Goal: Find specific page/section

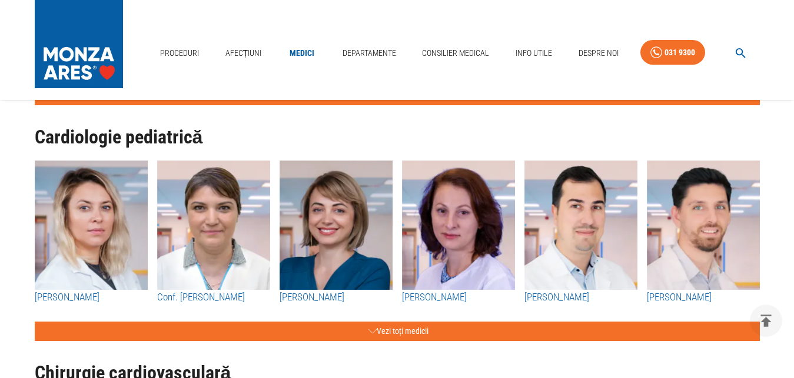
drag, startPoint x: 0, startPoint y: 0, endPoint x: 799, endPoint y: 377, distance: 883.6
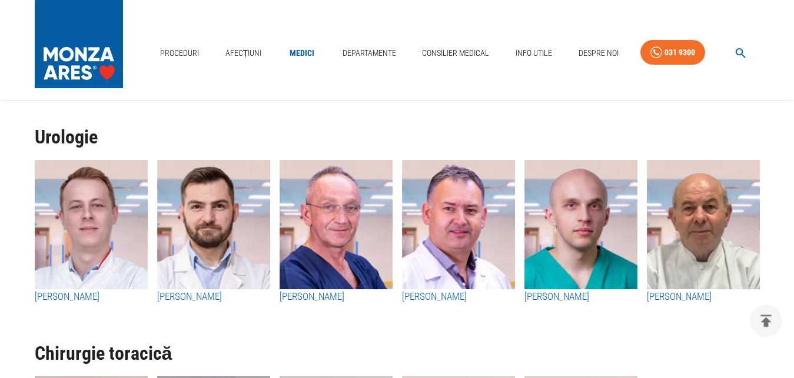
scroll to position [2602, 0]
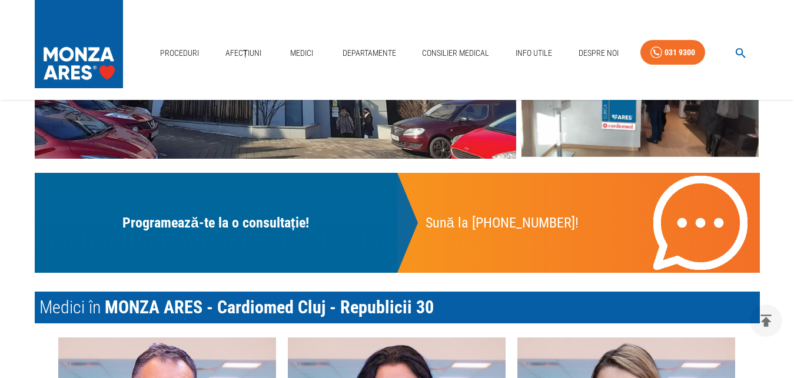
drag, startPoint x: 0, startPoint y: 0, endPoint x: 799, endPoint y: 374, distance: 882.1
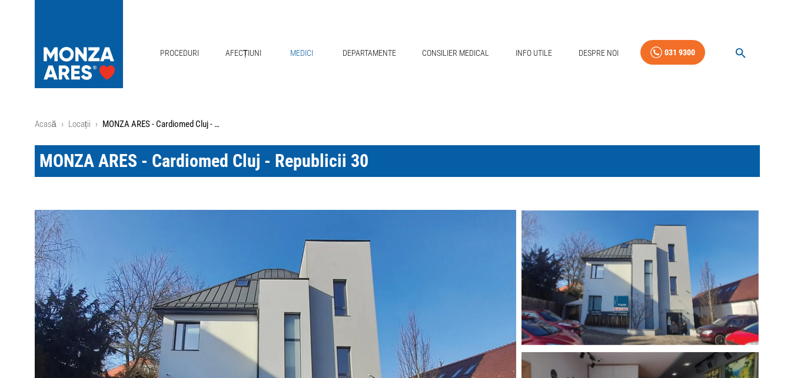
click at [303, 41] on link "Medici" at bounding box center [302, 53] width 38 height 24
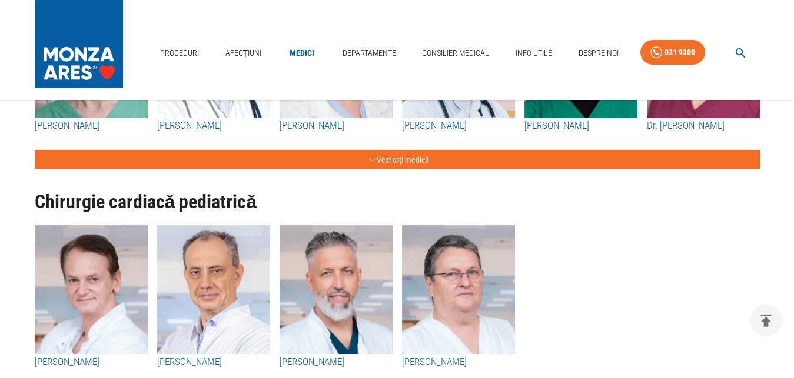
scroll to position [3652, 0]
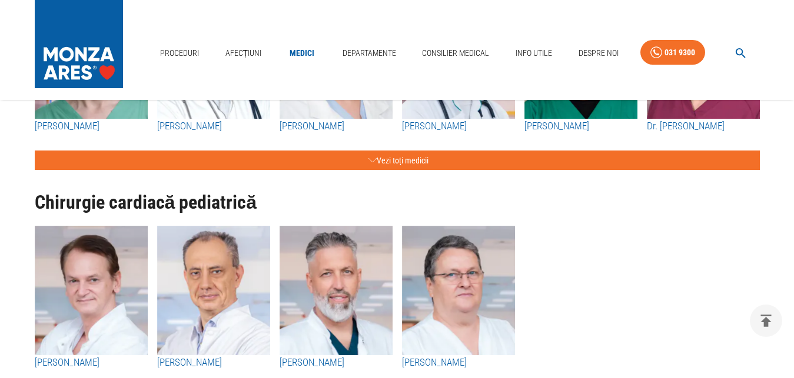
drag, startPoint x: 798, startPoint y: 5, endPoint x: 705, endPoint y: 51, distance: 103.2
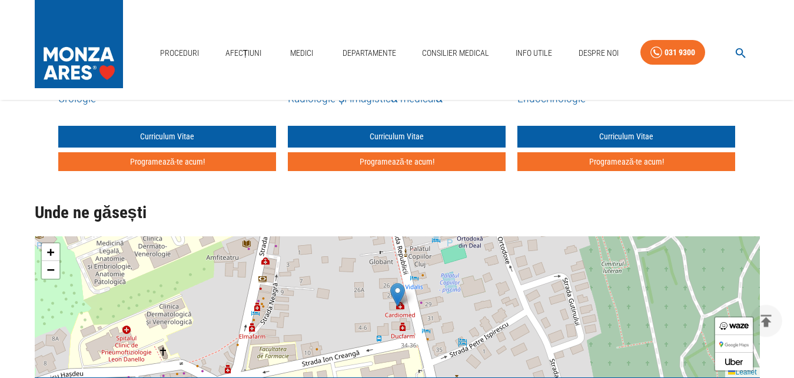
scroll to position [740, 0]
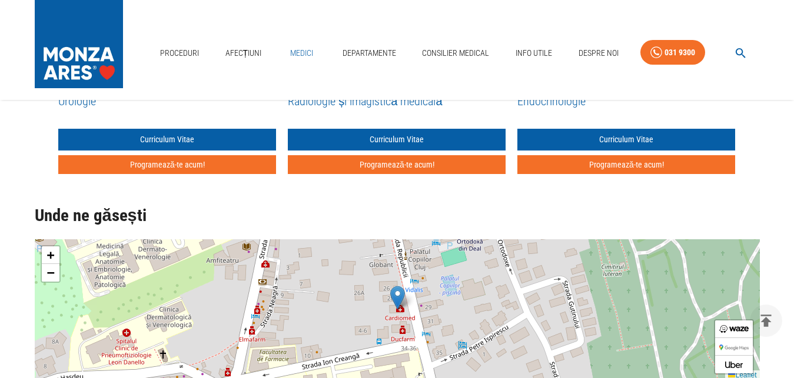
click at [303, 41] on link "Medici" at bounding box center [302, 53] width 38 height 24
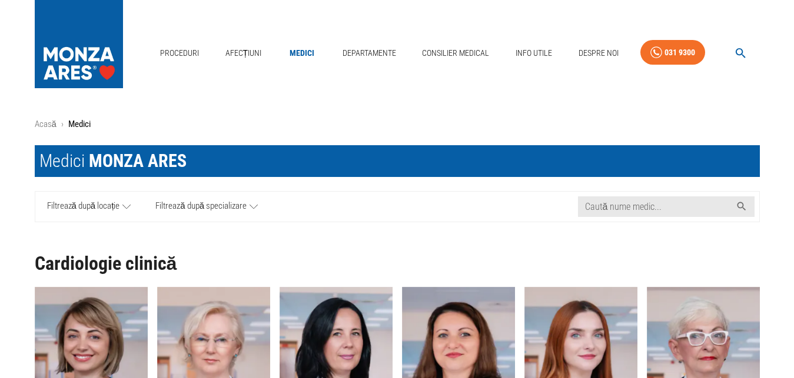
click at [695, 279] on div "Cardiologie clinică Dr. Silvia Deaconu Dr. Dana Constantinescu Dr. Alexandra Po…" at bounding box center [392, 350] width 735 height 236
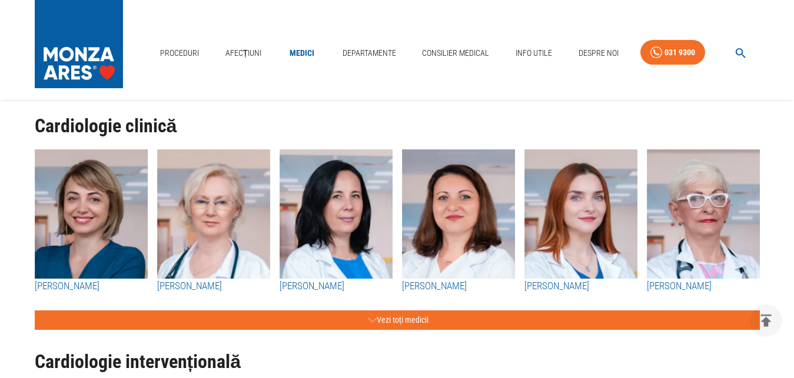
scroll to position [140, 0]
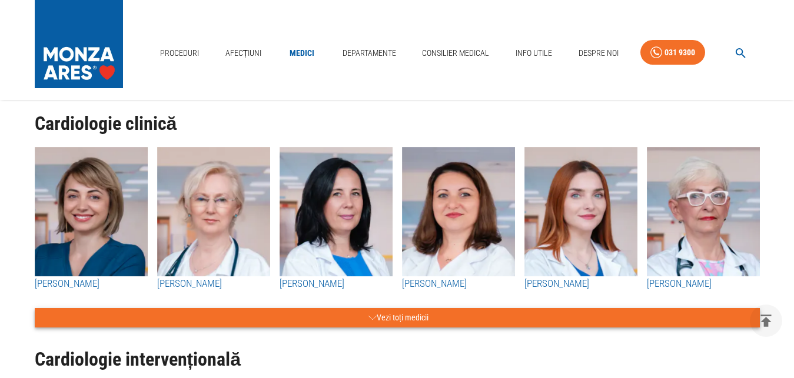
click at [374, 316] on icon "button" at bounding box center [372, 318] width 8 height 15
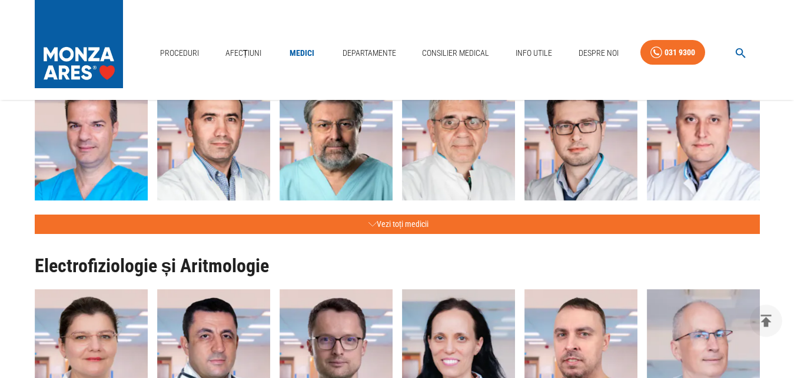
scroll to position [2682, 0]
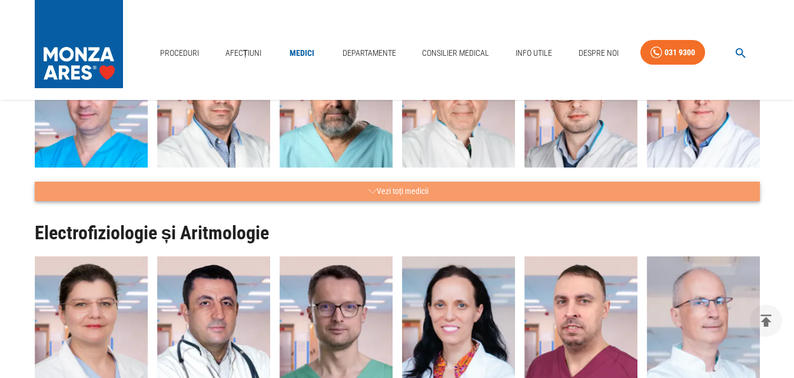
click at [370, 191] on icon "button" at bounding box center [372, 191] width 8 height 15
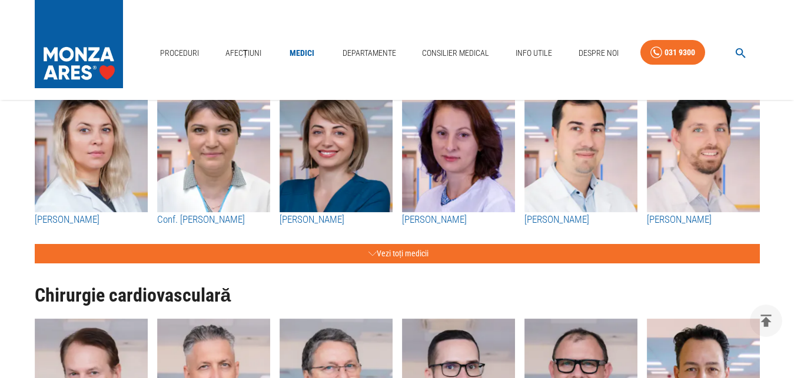
scroll to position [3972, 0]
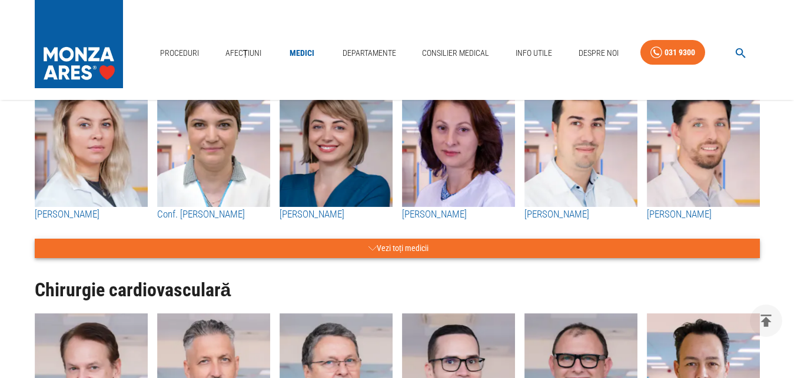
click at [372, 250] on icon "button" at bounding box center [372, 248] width 8 height 15
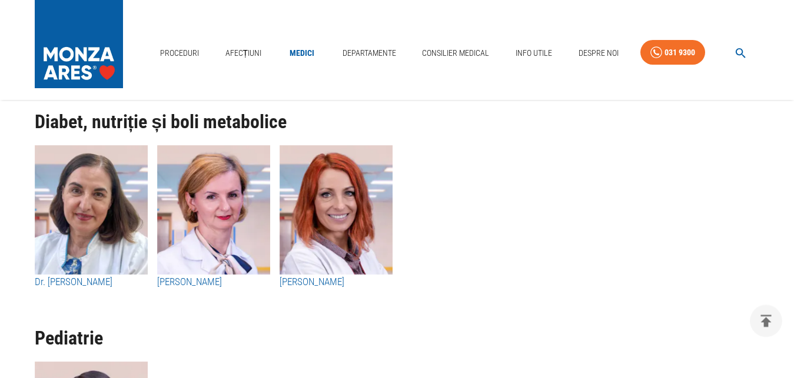
scroll to position [7705, 0]
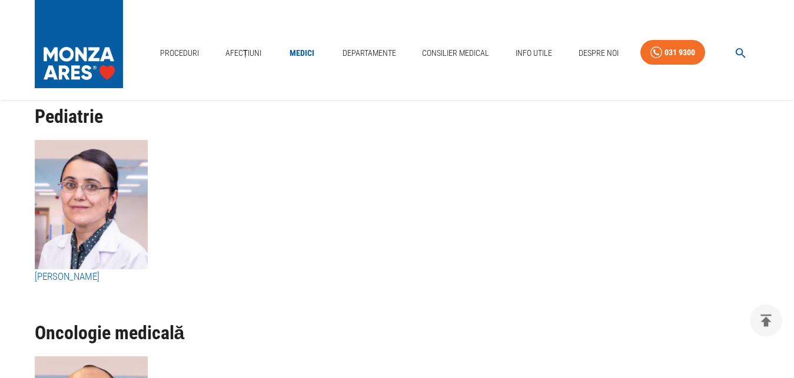
drag, startPoint x: 798, startPoint y: 375, endPoint x: 798, endPoint y: 354, distance: 20.6
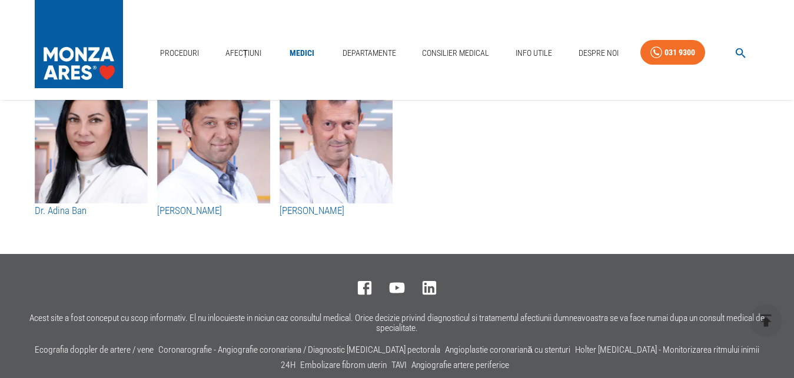
scroll to position [9306, 0]
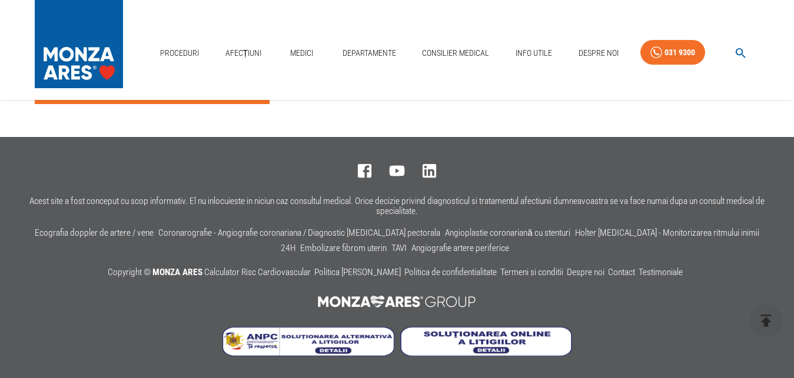
scroll to position [740, 0]
